Goal: Information Seeking & Learning: Learn about a topic

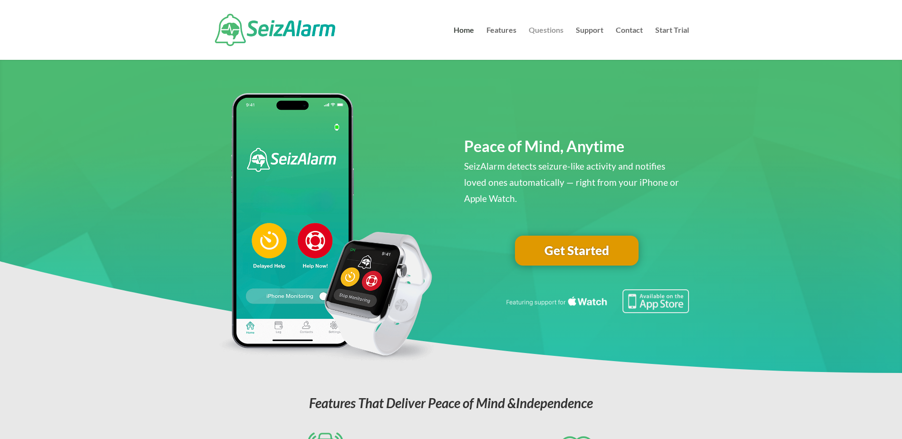
click at [547, 30] on link "Questions" at bounding box center [546, 43] width 35 height 33
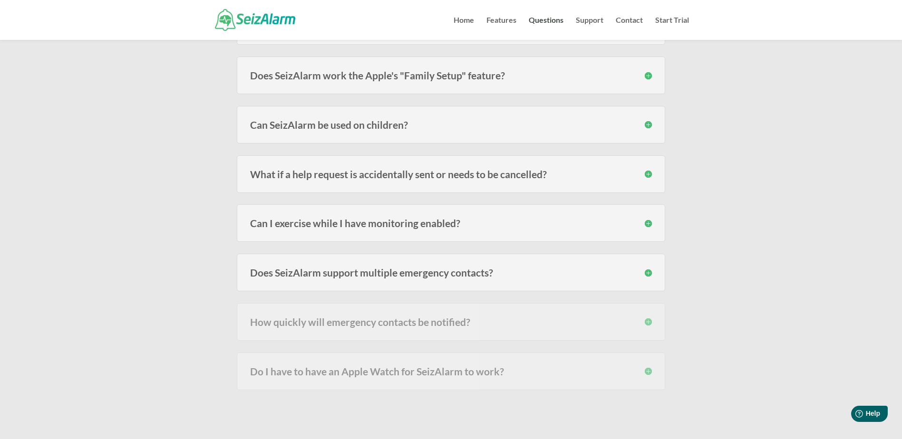
scroll to position [428, 0]
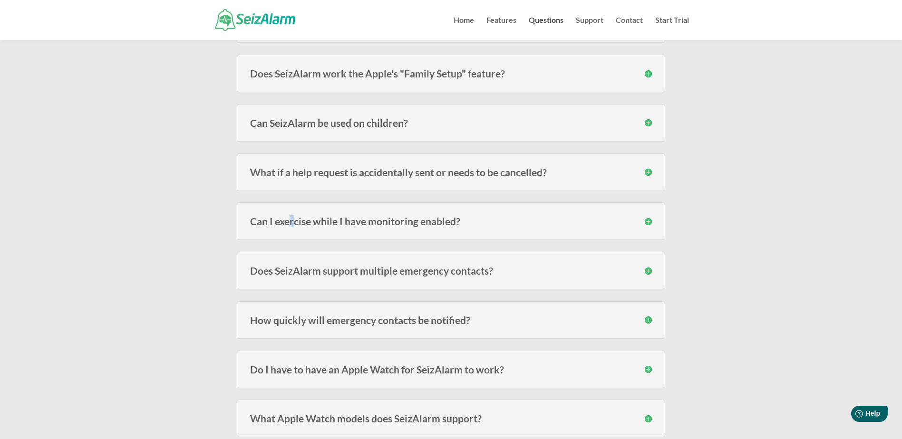
click at [293, 224] on h3 "Can I exercise while I have monitoring enabled?" at bounding box center [451, 221] width 402 height 10
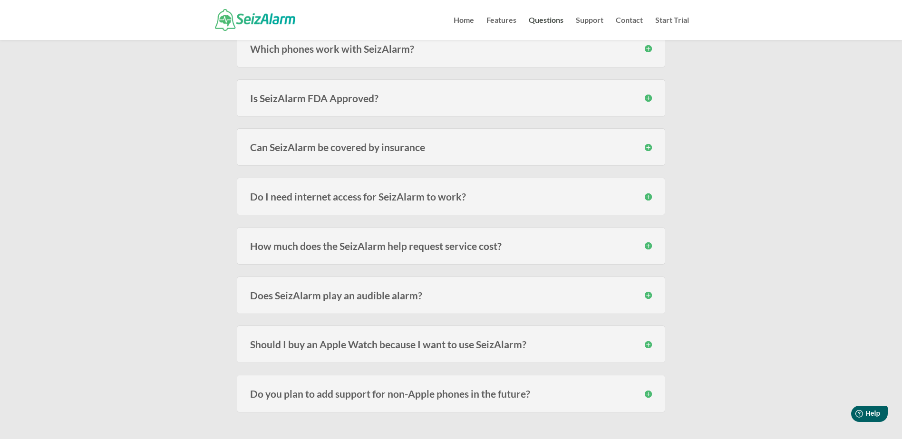
scroll to position [1093, 0]
click at [343, 97] on h3 "Is SeizAlarm FDA Approved?" at bounding box center [451, 98] width 402 height 10
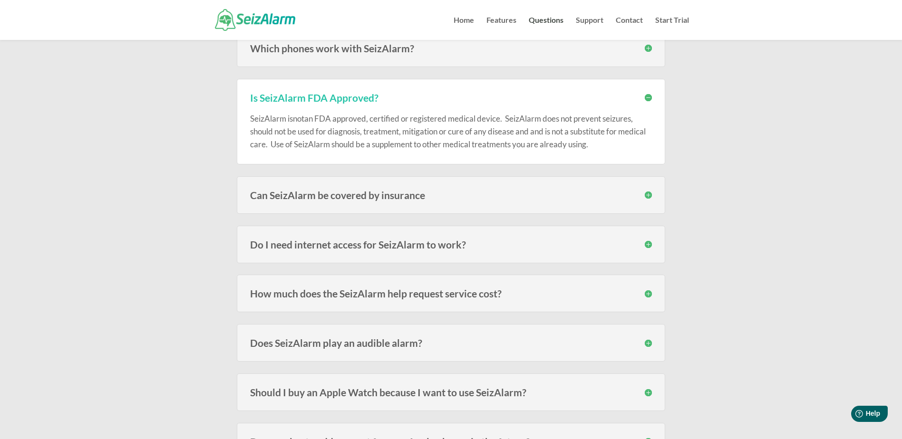
click at [304, 181] on div "Can SeizAlarm be covered by insurance In most cases no, since the alert subscri…" at bounding box center [451, 195] width 428 height 38
click at [300, 186] on div "Can SeizAlarm be covered by insurance In most cases no, since the alert subscri…" at bounding box center [451, 195] width 428 height 38
click at [292, 192] on h3 "Can SeizAlarm be covered by insurance" at bounding box center [451, 195] width 402 height 10
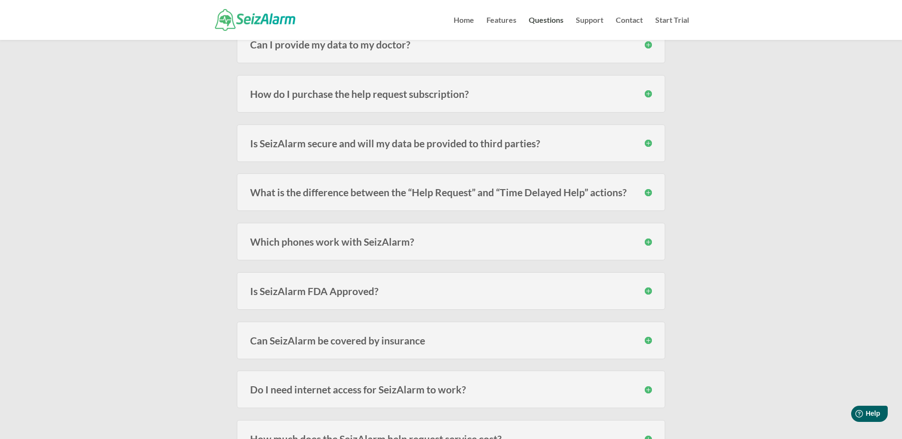
scroll to position [951, 0]
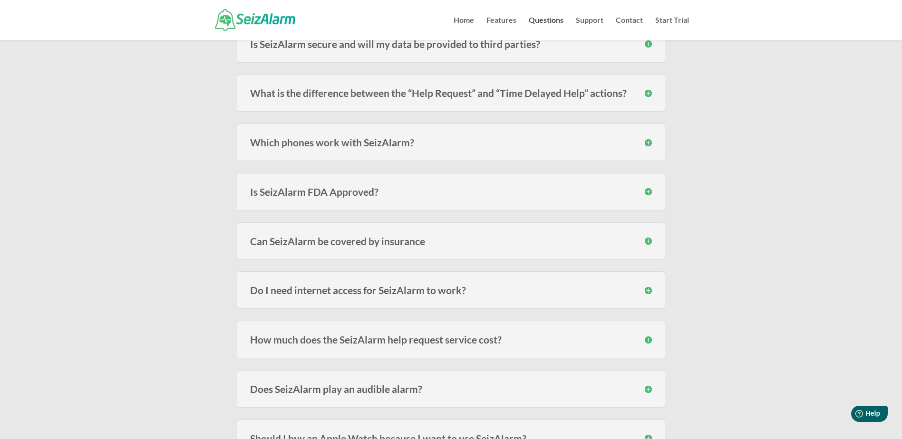
click at [551, 187] on h3 "Is SeizAlarm FDA Approved?" at bounding box center [451, 192] width 402 height 10
